Goal: Task Accomplishment & Management: Manage account settings

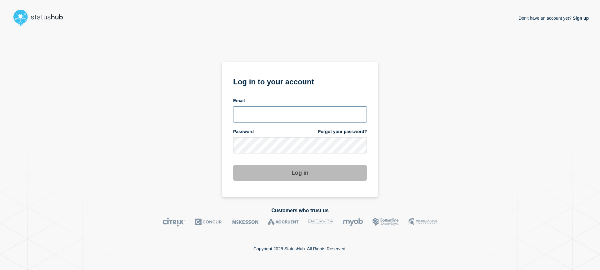
click at [288, 114] on input "email input" at bounding box center [300, 114] width 134 height 16
type input "[EMAIL_ADDRESS][DOMAIN_NAME]"
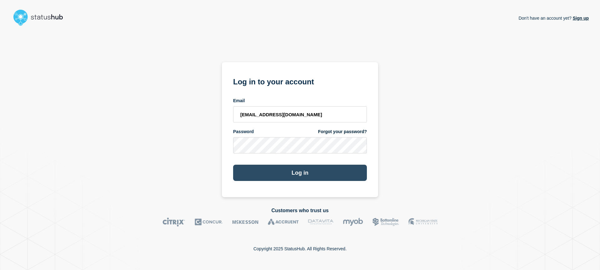
click at [285, 172] on button "Log in" at bounding box center [300, 173] width 134 height 16
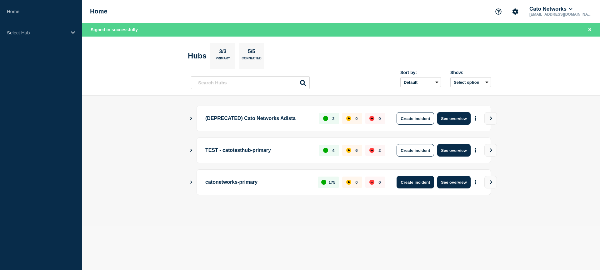
click at [415, 183] on button "Create incident" at bounding box center [414, 182] width 37 height 12
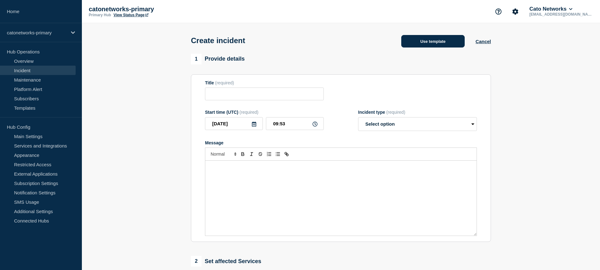
click at [428, 43] on button "Use template" at bounding box center [432, 41] width 63 height 12
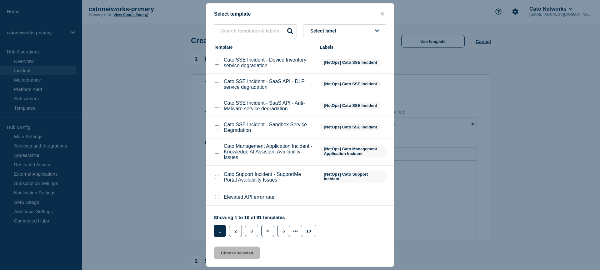
click at [333, 32] on span "Select label" at bounding box center [324, 30] width 28 height 5
type input "c"
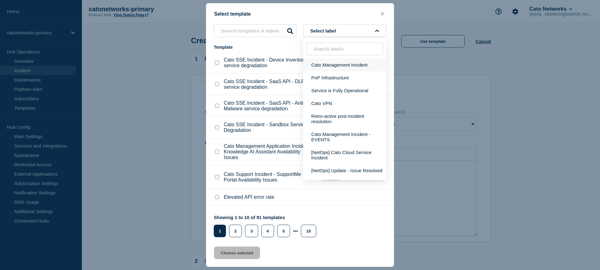
click at [342, 67] on button "Cato Management Incident" at bounding box center [344, 64] width 83 height 13
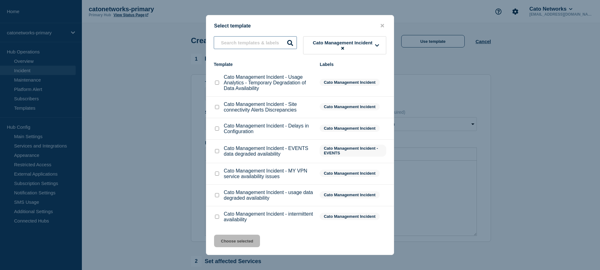
click at [235, 44] on input "text" at bounding box center [255, 42] width 83 height 13
click at [335, 44] on span "Cato Management Incident" at bounding box center [342, 45] width 65 height 11
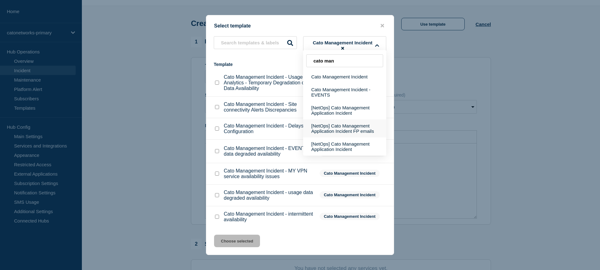
scroll to position [17, 0]
type input "cato man"
click at [339, 150] on button "[NetOps] Cato Management Application Incident" at bounding box center [344, 146] width 83 height 18
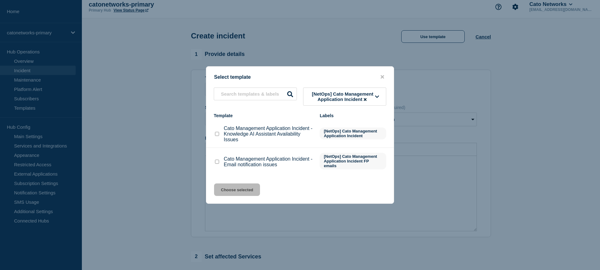
scroll to position [3, 0]
click at [350, 99] on span "[NetOps] Cato Management Application Incident" at bounding box center [342, 96] width 65 height 11
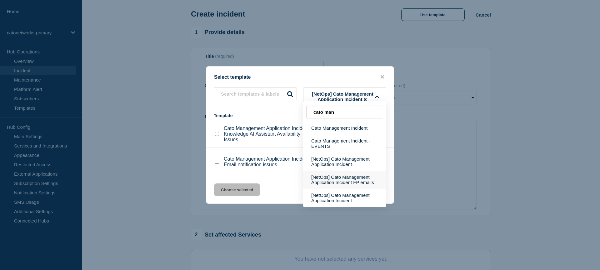
scroll to position [28, 0]
type input "cato man"
click at [346, 165] on button "[NetOps] Cato Management Application Incident" at bounding box center [344, 161] width 83 height 18
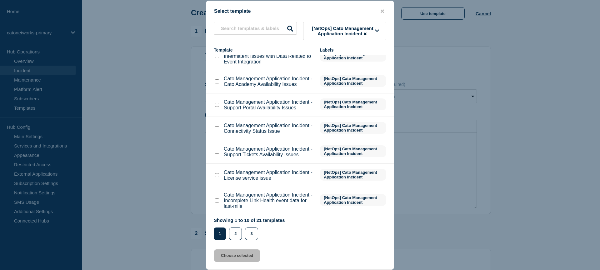
scroll to position [0, 0]
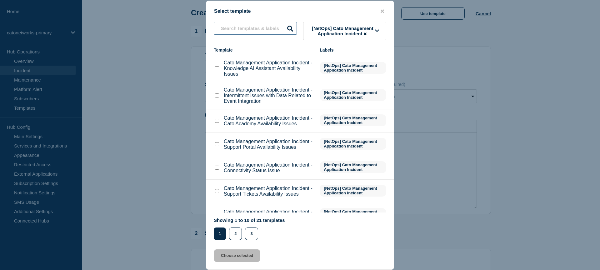
click at [253, 25] on input "text" at bounding box center [255, 28] width 83 height 13
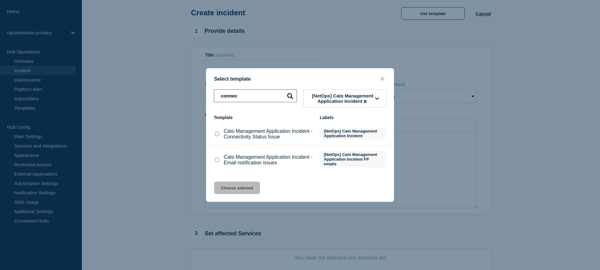
type input "connec"
click at [216, 136] on input "Cato Management Application Incident - Connectivity Status Issue checkbox" at bounding box center [217, 134] width 4 height 4
checkbox input "true"
click at [236, 188] on button "Choose selected" at bounding box center [237, 187] width 46 height 12
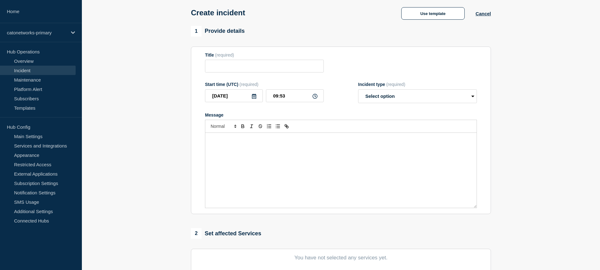
type input "Cato Management Application Incident - Connectivity Status Issue"
select select "investigating"
radio input "false"
radio input "true"
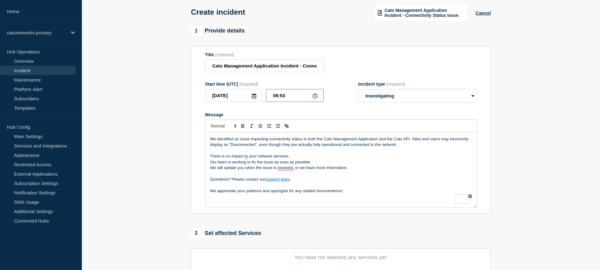
click at [282, 101] on input "09:53" at bounding box center [295, 95] width 58 height 13
click at [289, 100] on input "09:53" at bounding box center [295, 95] width 58 height 13
type input "09:30"
click at [357, 194] on p "We appreciate your patience and apologize for any related inconvenience." at bounding box center [341, 191] width 262 height 6
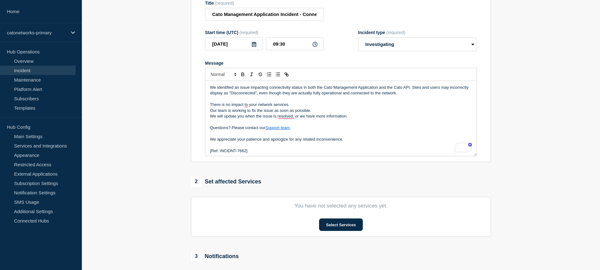
scroll to position [0, 0]
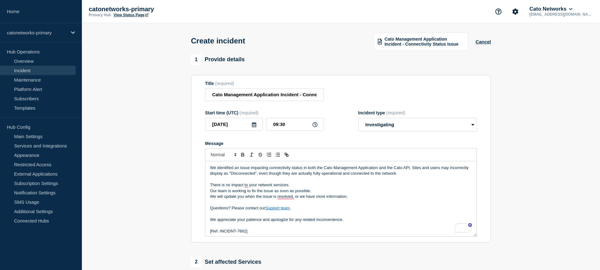
click at [514, 124] on section "1 Provide details Title (required) Cato Management Application Incident - Conne…" at bounding box center [341, 233] width 518 height 358
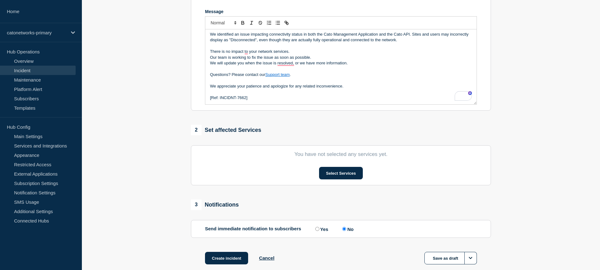
scroll to position [145, 0]
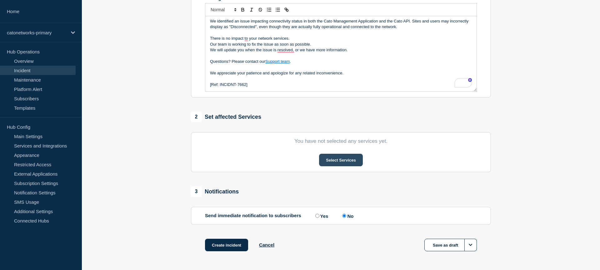
click at [343, 166] on button "Select Services" at bounding box center [340, 160] width 43 height 12
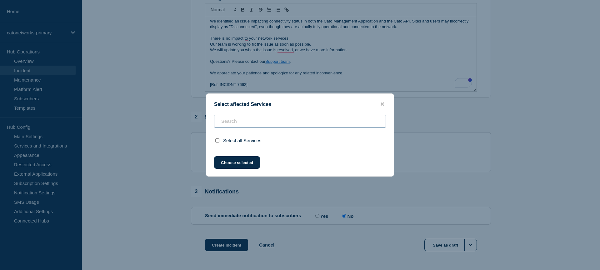
click at [255, 122] on input "text" at bounding box center [300, 121] width 172 height 13
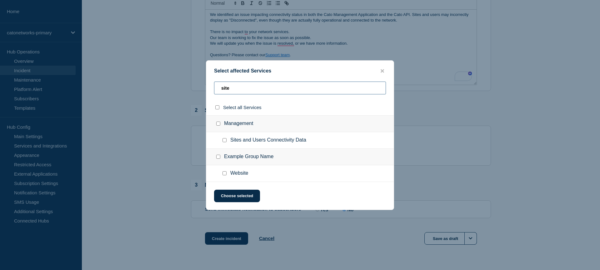
scroll to position [156, 0]
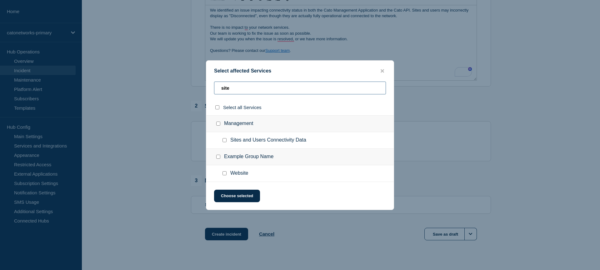
type input "site"
click at [225, 142] on input "Sites and Users Connectivity Data checkbox" at bounding box center [224, 140] width 4 height 4
checkbox input "true"
click at [231, 196] on button "Choose selected" at bounding box center [237, 196] width 46 height 12
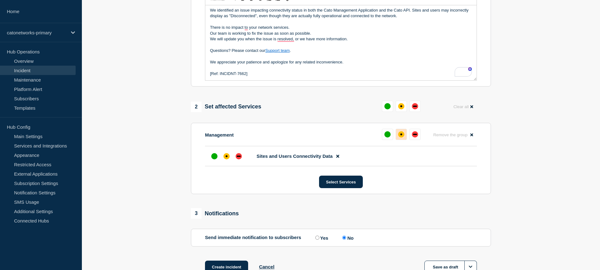
click at [396, 140] on button at bounding box center [400, 134] width 11 height 11
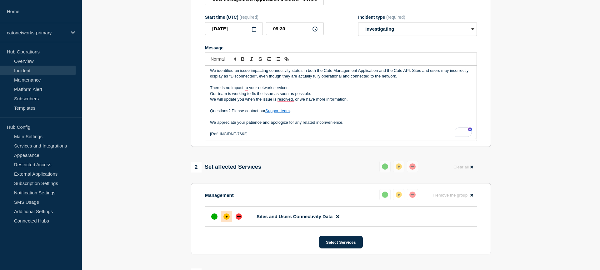
scroll to position [209, 0]
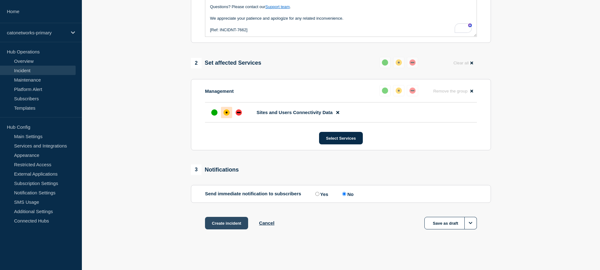
click at [230, 223] on button "Create incident" at bounding box center [226, 223] width 43 height 12
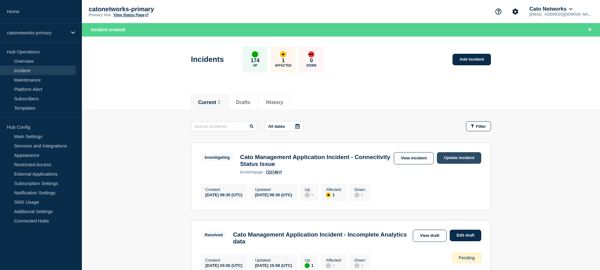
click at [460, 157] on link "Update incident" at bounding box center [459, 158] width 44 height 12
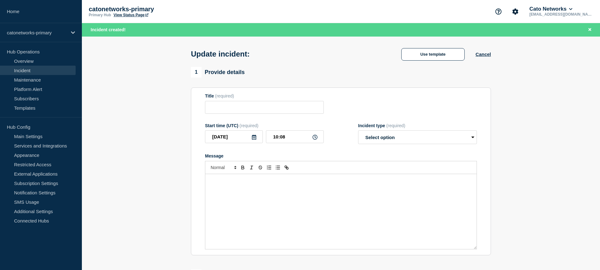
type input "Cato Management Application Incident - Connectivity Status Issue"
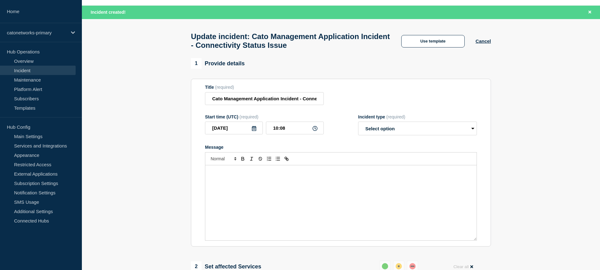
scroll to position [18, 0]
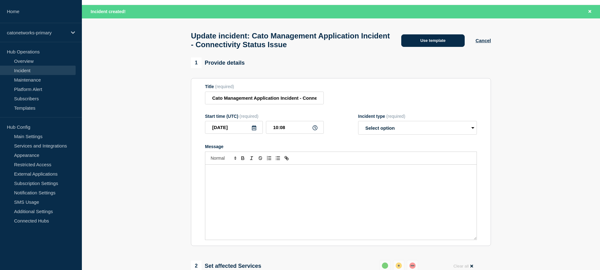
click at [426, 43] on button "Use template" at bounding box center [432, 40] width 63 height 12
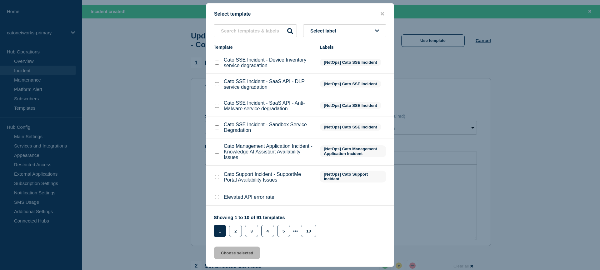
click at [324, 27] on button "Select label" at bounding box center [344, 30] width 83 height 13
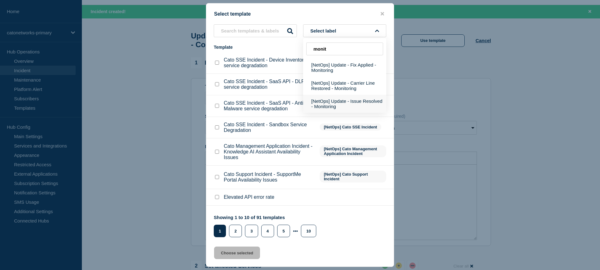
scroll to position [19, 0]
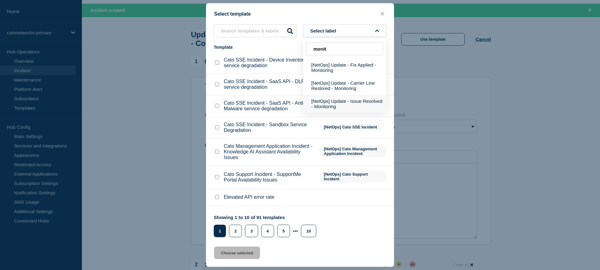
type input "monit"
click at [358, 107] on button "[NetOps] Update - Issue Resolved - Monitoring" at bounding box center [344, 104] width 83 height 18
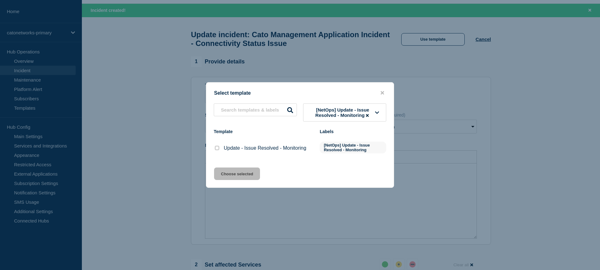
click at [217, 149] on input "Update - Issue Resolved - Monitoring checkbox" at bounding box center [217, 148] width 4 height 4
checkbox input "true"
drag, startPoint x: 227, startPoint y: 173, endPoint x: 235, endPoint y: 172, distance: 8.2
click at [227, 173] on button "Choose selected" at bounding box center [237, 173] width 46 height 12
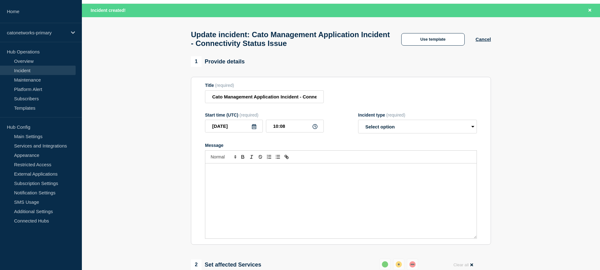
select select "monitoring"
radio input "false"
radio input "true"
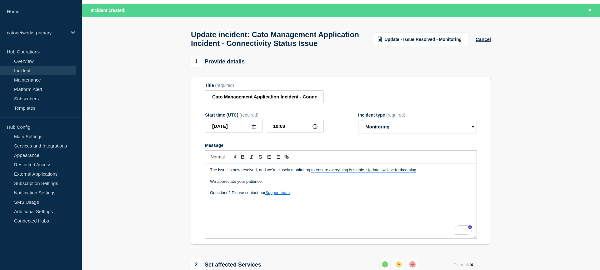
click at [326, 196] on p "Questions? Please contact our Support team ." at bounding box center [341, 193] width 262 height 6
click at [294, 132] on input "10:08" at bounding box center [295, 126] width 58 height 13
type input "10:00"
drag, startPoint x: 548, startPoint y: 135, endPoint x: 517, endPoint y: 142, distance: 31.6
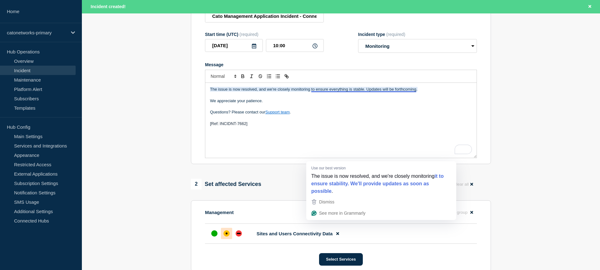
scroll to position [142, 0]
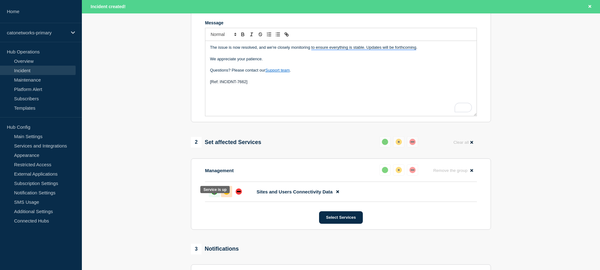
click at [212, 195] on div "up" at bounding box center [214, 191] width 6 height 6
click at [385, 173] on div "up" at bounding box center [385, 170] width 6 height 6
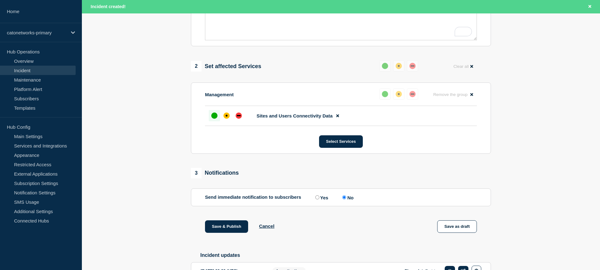
scroll to position [243, 0]
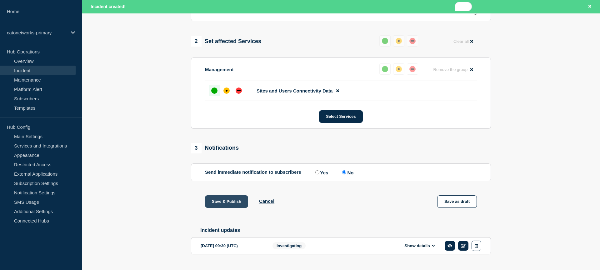
click at [222, 208] on button "Save & Publish" at bounding box center [226, 201] width 43 height 12
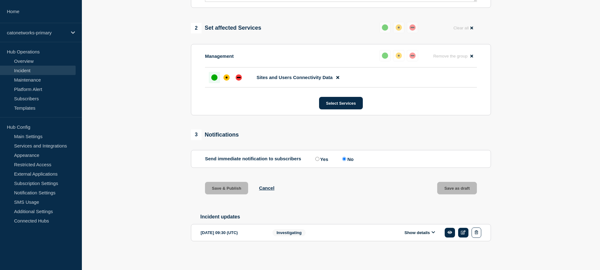
scroll to position [230, 0]
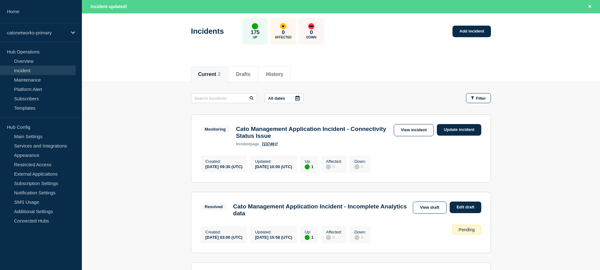
scroll to position [28, 0]
click at [458, 128] on link "Update incident" at bounding box center [459, 130] width 44 height 12
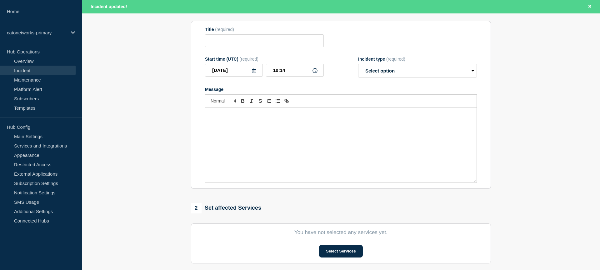
type input "Cato Management Application Incident - Connectivity Status Issue"
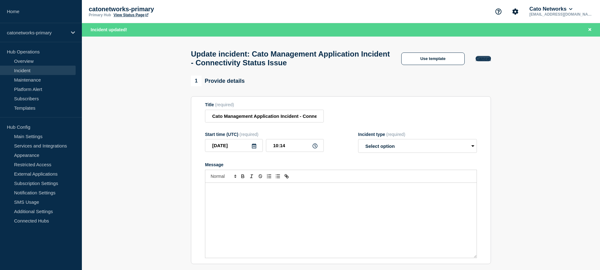
click at [484, 61] on button "Cancel" at bounding box center [482, 58] width 15 height 5
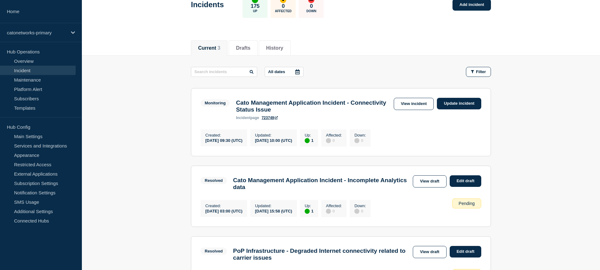
scroll to position [44, 0]
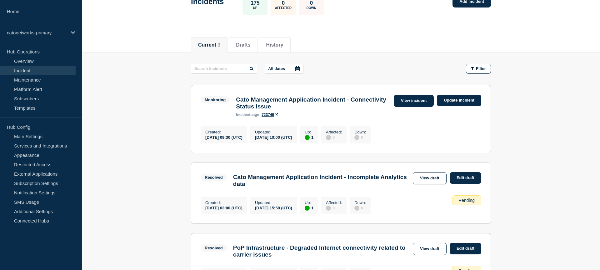
click at [426, 99] on link "View incident" at bounding box center [414, 101] width 40 height 12
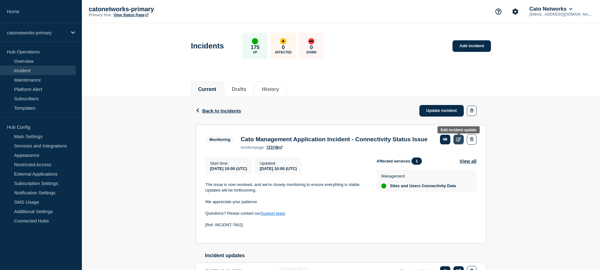
click at [456, 140] on icon at bounding box center [458, 139] width 5 height 4
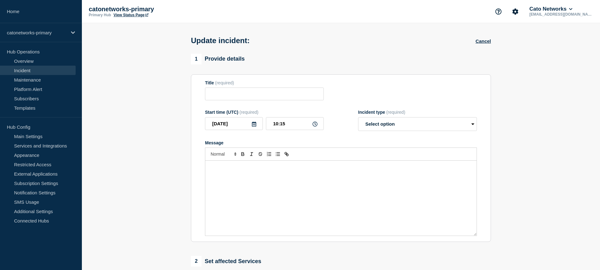
type input "Cato Management Application Incident - Connectivity Status Issue"
type input "10:00"
select select "monitoring"
radio input "false"
radio input "true"
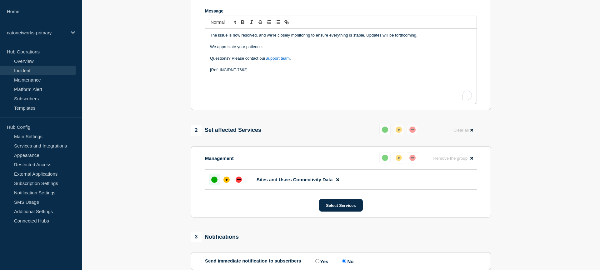
scroll to position [168, 0]
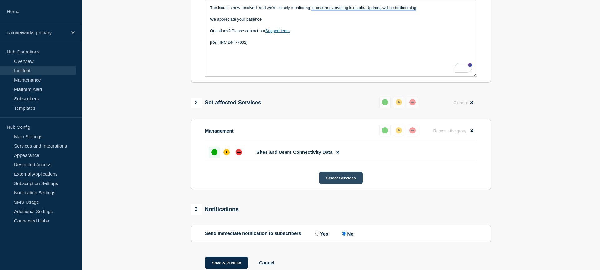
click at [334, 184] on button "Select Services" at bounding box center [340, 177] width 43 height 12
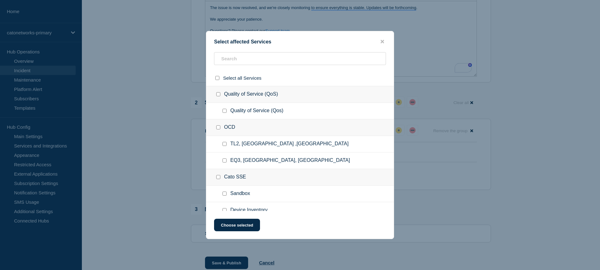
click at [259, 119] on ul "Quality of Service (Qos)" at bounding box center [299, 111] width 187 height 17
click at [260, 59] on input "text" at bounding box center [300, 58] width 172 height 13
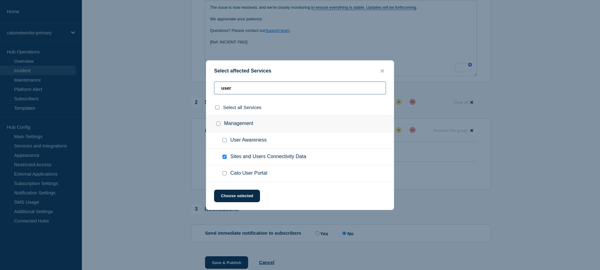
scroll to position [169, 0]
type input "user"
click at [383, 69] on icon "close button" at bounding box center [381, 70] width 3 height 5
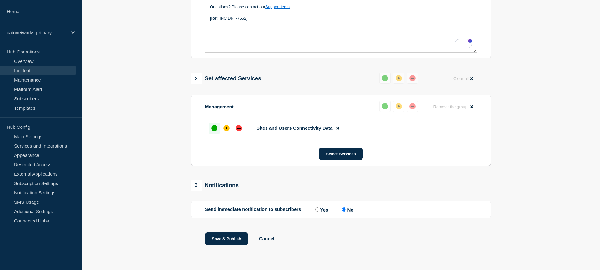
scroll to position [0, 0]
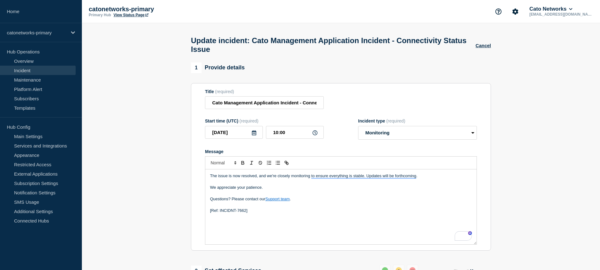
click at [27, 70] on link "Incident" at bounding box center [38, 70] width 76 height 9
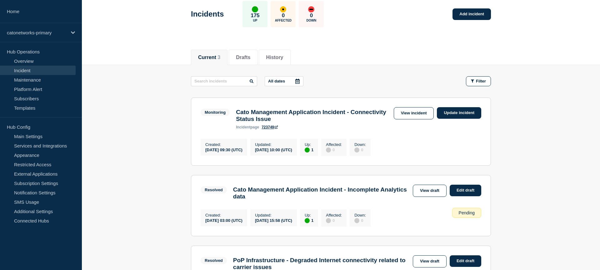
scroll to position [34, 0]
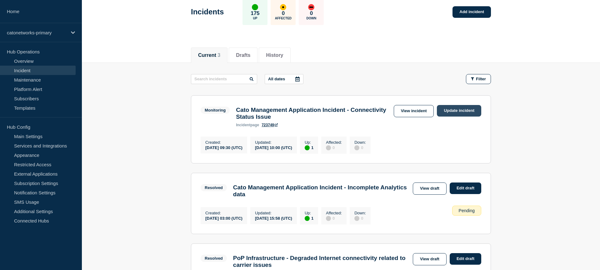
click at [463, 112] on link "Update incident" at bounding box center [459, 111] width 44 height 12
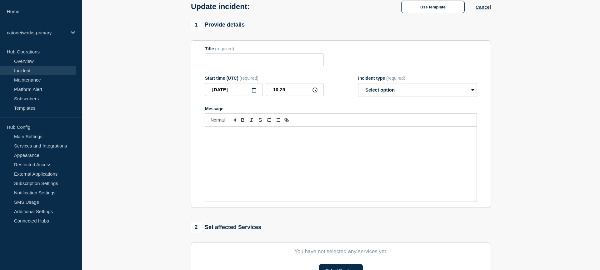
type input "Cato Management Application Incident - Connectivity Status Issue"
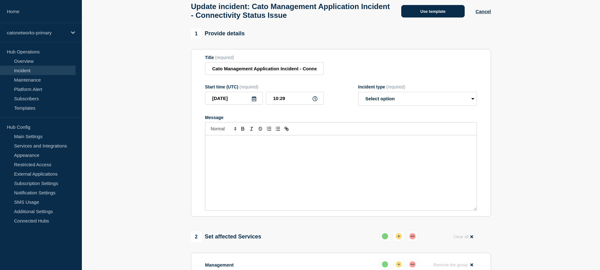
click at [427, 16] on button "Use template" at bounding box center [432, 11] width 63 height 12
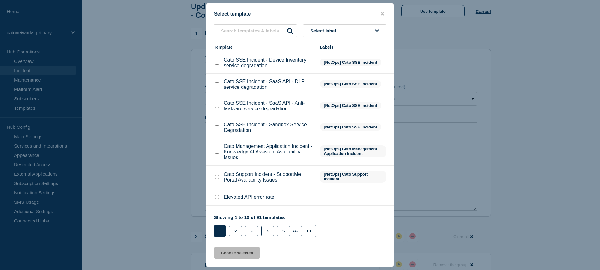
click at [330, 32] on span "Select label" at bounding box center [324, 30] width 28 height 5
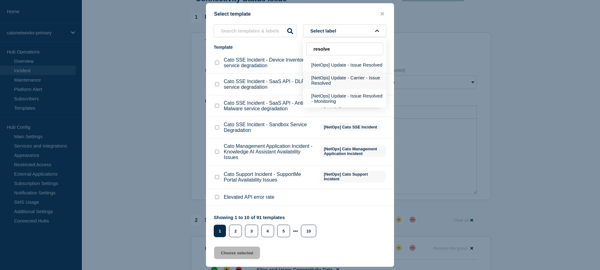
scroll to position [54, 0]
type input "resolve"
click at [345, 65] on button "[NetOps] Update - Issue Resolved" at bounding box center [344, 64] width 83 height 13
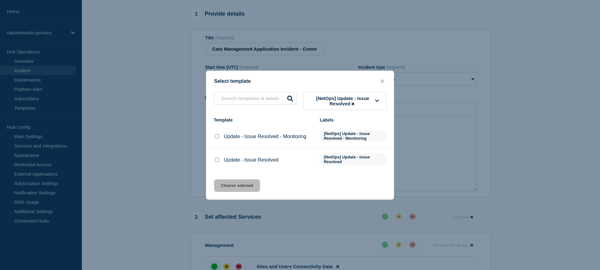
drag, startPoint x: 216, startPoint y: 162, endPoint x: 228, endPoint y: 185, distance: 25.7
click at [216, 162] on input "Update - Issue Resolved checkbox" at bounding box center [217, 160] width 4 height 4
checkbox input "true"
click at [234, 187] on button "Choose selected" at bounding box center [237, 185] width 46 height 12
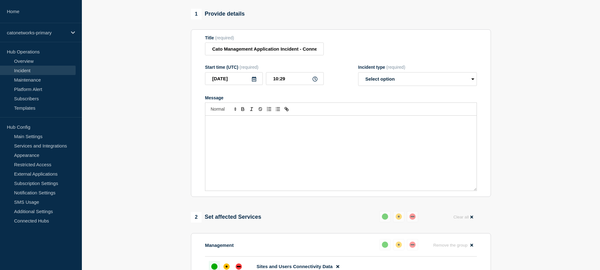
select select "resolved"
radio input "false"
radio input "true"
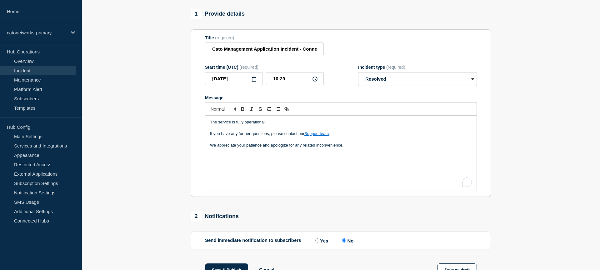
click at [315, 82] on icon at bounding box center [314, 79] width 5 height 5
click at [301, 85] on input "10:29" at bounding box center [295, 78] width 58 height 13
type input "10:30"
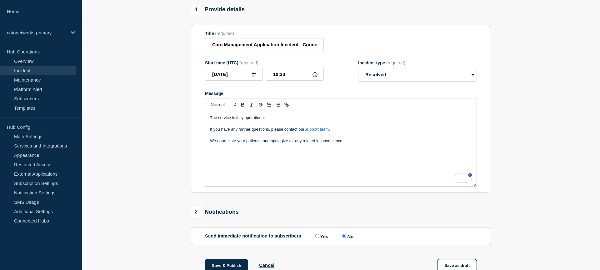
click at [353, 175] on div "The service is fully operational. If you have any further questions, please con…" at bounding box center [340, 148] width 271 height 75
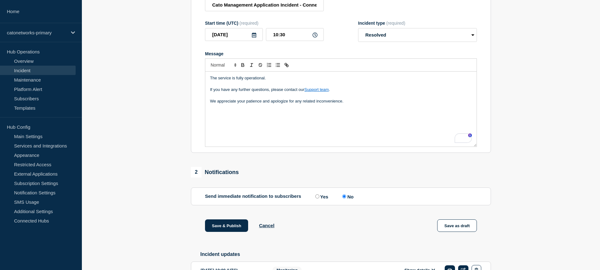
scroll to position [98, 0]
click at [373, 104] on p "We appreciate your patience and apologize for any related inconvenience." at bounding box center [341, 101] width 262 height 6
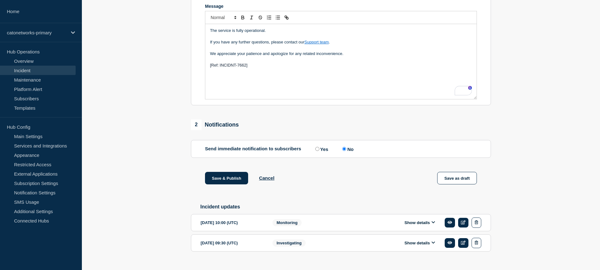
scroll to position [166, 0]
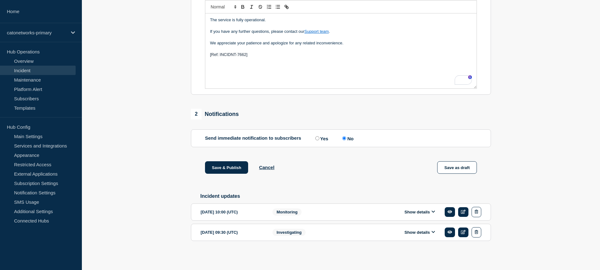
drag, startPoint x: 329, startPoint y: 183, endPoint x: 291, endPoint y: 176, distance: 39.0
click at [329, 183] on div "Save & Publish Cancel Save as draft" at bounding box center [341, 175] width 300 height 28
click at [221, 170] on button "Save & Publish" at bounding box center [226, 167] width 43 height 12
